Goal: Task Accomplishment & Management: Manage account settings

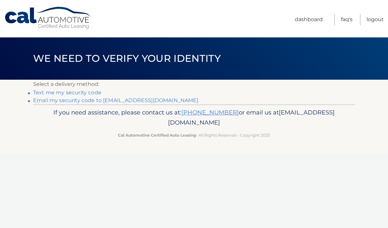
click at [49, 101] on link "Email my security code to [EMAIL_ADDRESS][DOMAIN_NAME]" at bounding box center [115, 100] width 165 height 6
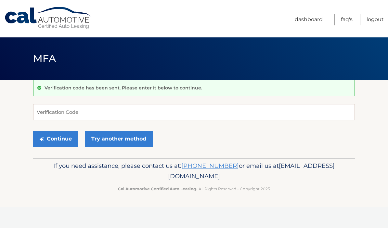
click at [47, 98] on div "Verification code has been sent. Please enter it below to continue. Verificatio…" at bounding box center [194, 119] width 322 height 78
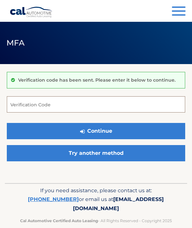
click at [99, 102] on input "Verification Code" at bounding box center [96, 104] width 179 height 16
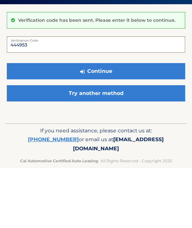
type input "444953"
click at [126, 123] on button "Continue" at bounding box center [96, 131] width 179 height 16
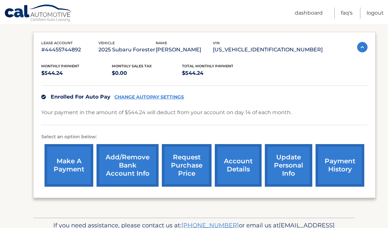
scroll to position [100, 0]
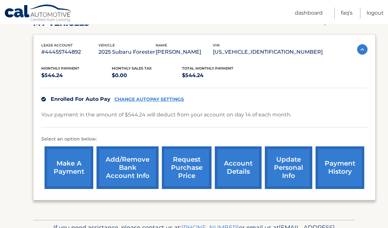
click at [192, 165] on link "account details" at bounding box center [238, 167] width 47 height 43
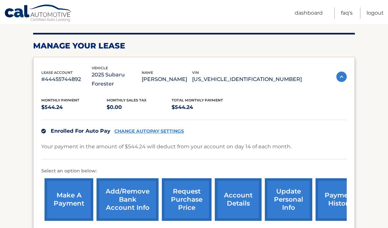
scroll to position [101, 0]
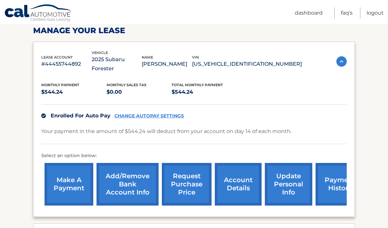
click at [190, 171] on link "request purchase price" at bounding box center [187, 184] width 50 height 43
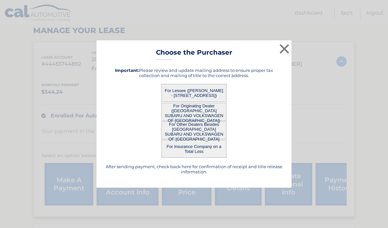
click at [196, 121] on button "For Originating Dealer ([GEOGRAPHIC_DATA] SUBARU AND VOLKSWAGEN OF [GEOGRAPHIC_…" at bounding box center [193, 112] width 65 height 18
click at [188, 121] on button "For Originating Dealer (EAST HILLS SUBARU AND VOLKSWAGEN OF SAYVILLE)" at bounding box center [193, 112] width 65 height 18
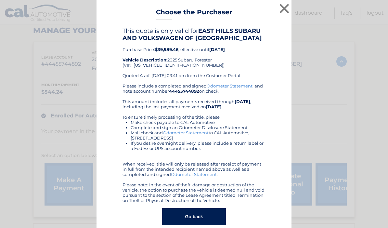
click at [288, 15] on button "×" at bounding box center [284, 8] width 13 height 13
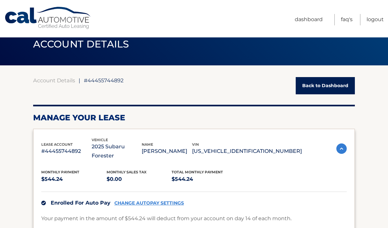
scroll to position [0, 0]
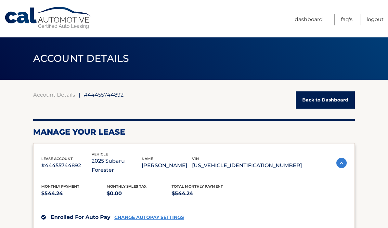
click at [368, 21] on link "Logout" at bounding box center [374, 19] width 17 height 11
